Goal: Task Accomplishment & Management: Complete application form

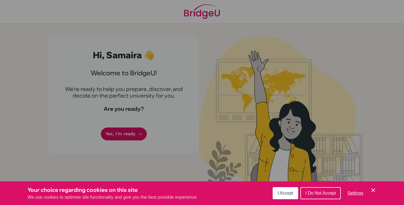
click at [375, 189] on icon "Cookie Control Close Icon" at bounding box center [372, 190] width 7 height 7
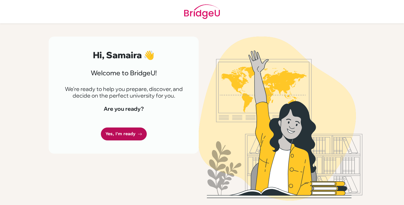
click at [140, 132] on icon at bounding box center [140, 134] width 4 height 4
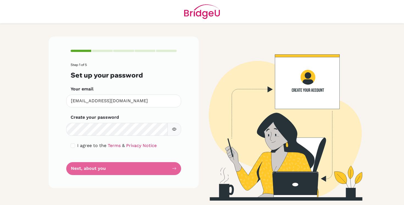
click at [174, 129] on icon "button" at bounding box center [174, 129] width 4 height 4
click at [72, 145] on input "checkbox" at bounding box center [73, 145] width 4 height 4
checkbox input "true"
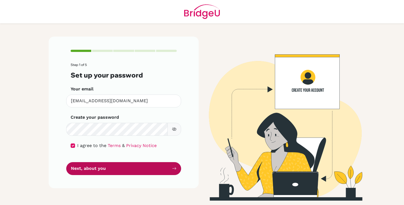
click at [107, 170] on button "Next, about you" at bounding box center [123, 168] width 115 height 13
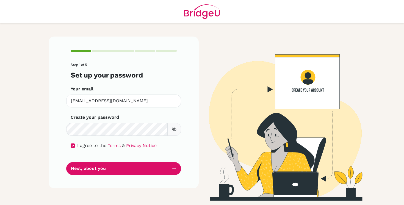
click at [172, 129] on icon "button" at bounding box center [174, 129] width 4 height 4
